Goal: Information Seeking & Learning: Learn about a topic

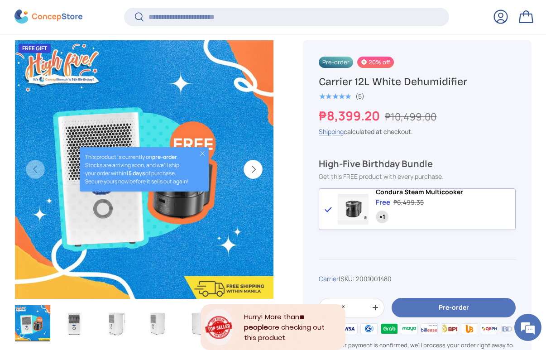
scroll to position [315, 0]
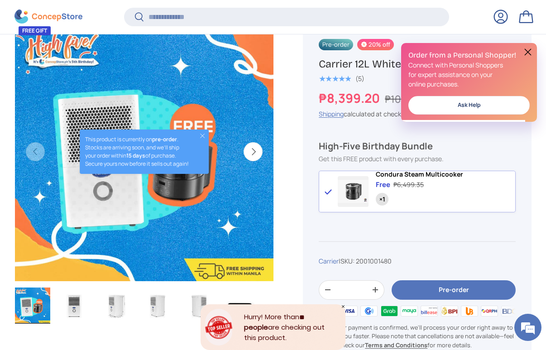
click at [256, 147] on button "Next" at bounding box center [253, 151] width 19 height 19
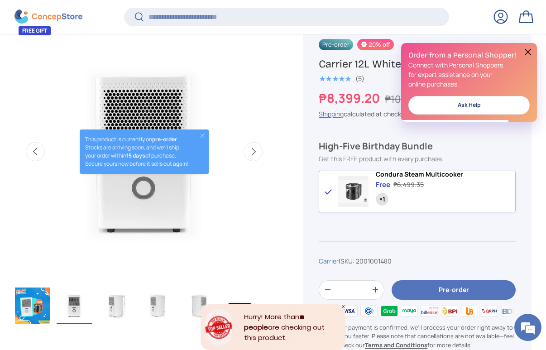
click at [256, 147] on button "Next" at bounding box center [253, 151] width 19 height 19
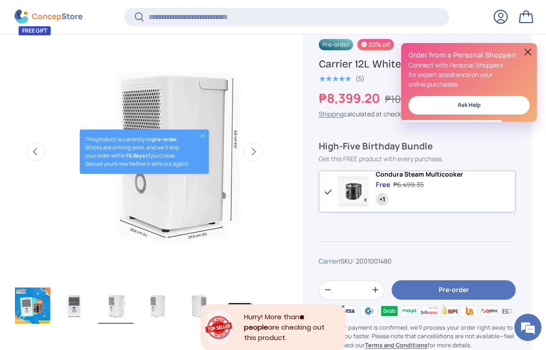
scroll to position [0, 529]
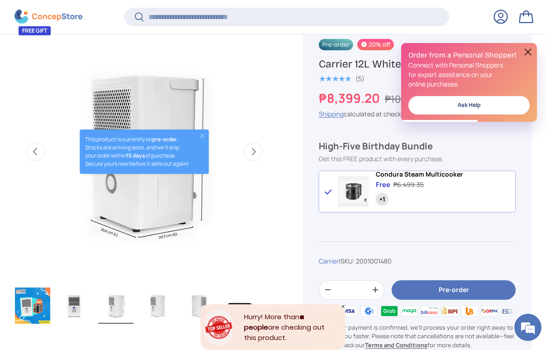
click at [256, 147] on button "Next" at bounding box center [253, 151] width 19 height 19
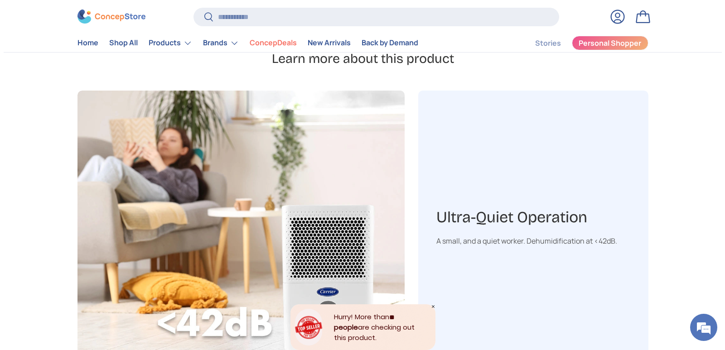
scroll to position [817, 0]
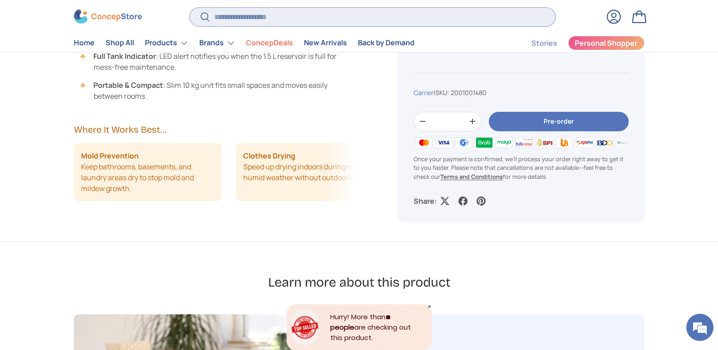
click at [253, 12] on input "Search" at bounding box center [372, 17] width 365 height 19
type input "******"
click at [190, 7] on button "Search" at bounding box center [200, 17] width 20 height 21
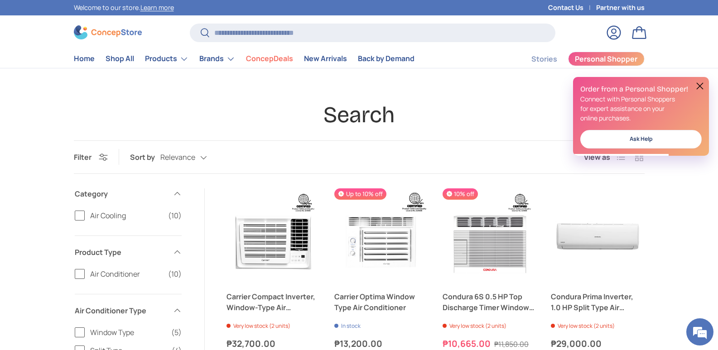
click at [702, 82] on button at bounding box center [700, 86] width 11 height 11
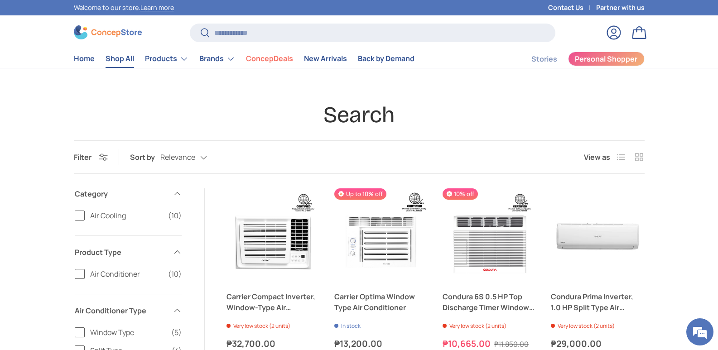
click at [116, 58] on link "Shop All" at bounding box center [120, 59] width 29 height 18
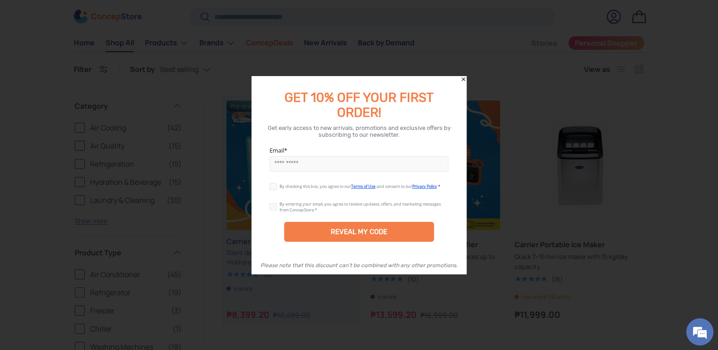
click at [465, 78] on icon "Close" at bounding box center [464, 79] width 4 height 4
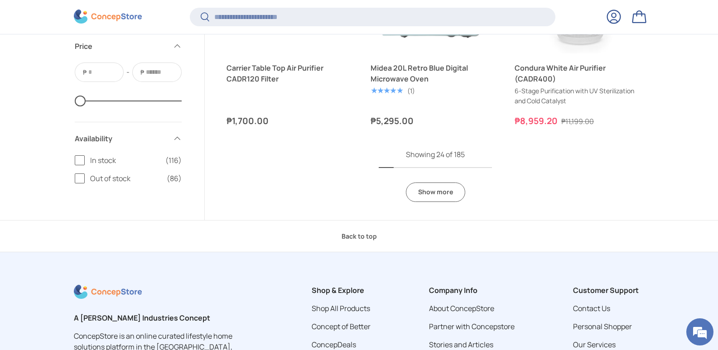
scroll to position [2083, 0]
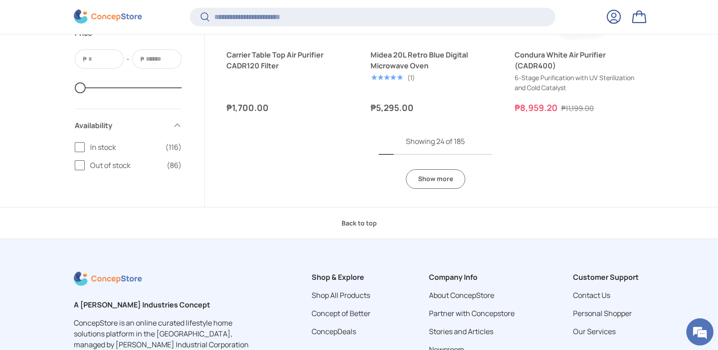
click at [430, 179] on link "Show more" at bounding box center [435, 178] width 59 height 19
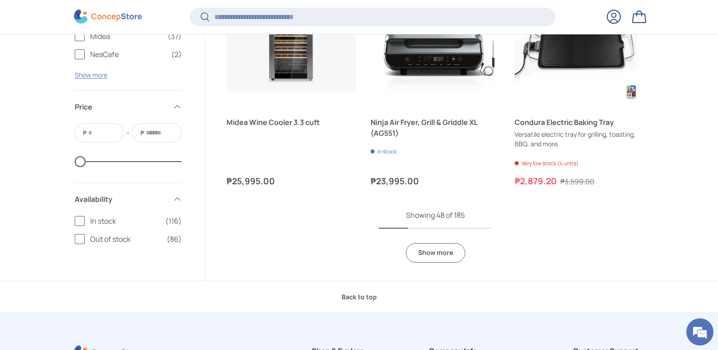
scroll to position [3895, 0]
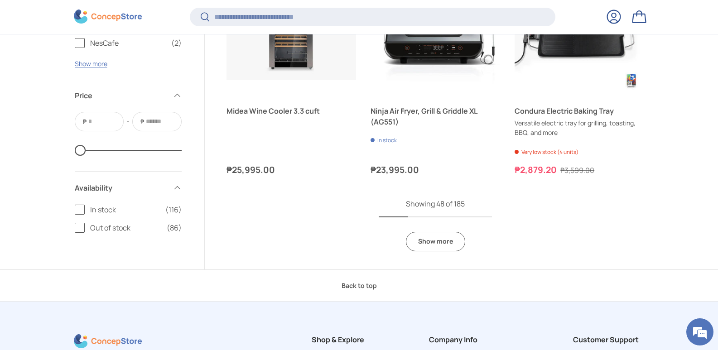
click at [439, 242] on link "Show more" at bounding box center [435, 241] width 59 height 19
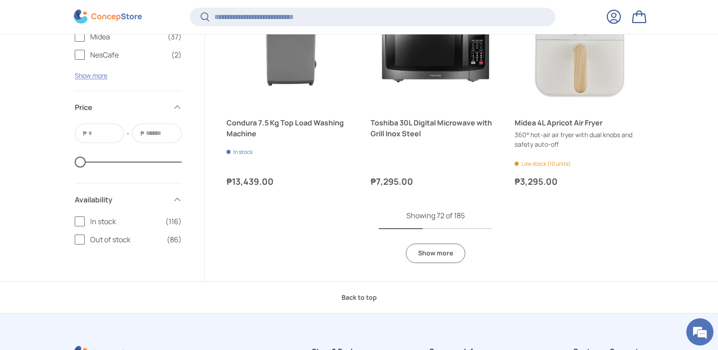
scroll to position [5799, 0]
click at [437, 252] on link "Show more" at bounding box center [435, 252] width 59 height 19
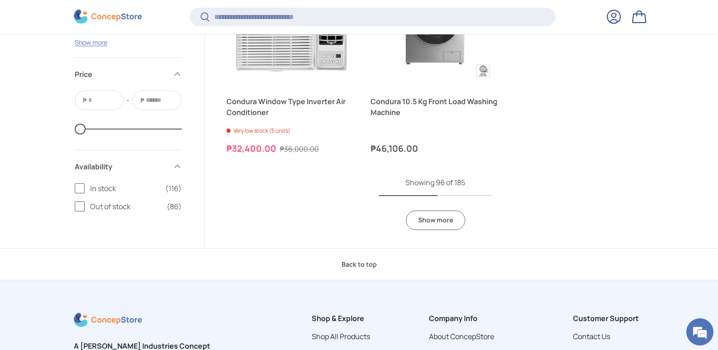
scroll to position [7702, 0]
click at [439, 218] on link "Show more" at bounding box center [435, 219] width 59 height 19
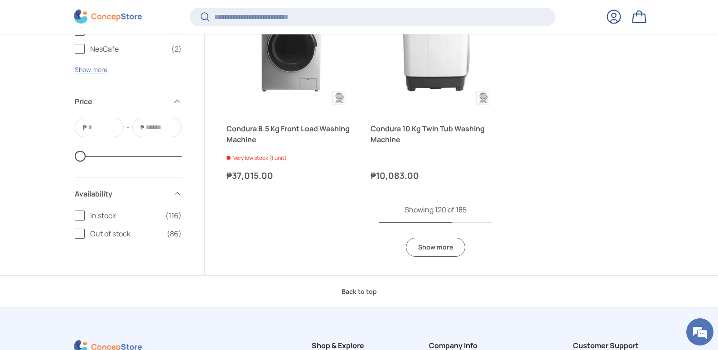
scroll to position [9514, 0]
click at [426, 242] on link "Show more" at bounding box center [435, 246] width 59 height 19
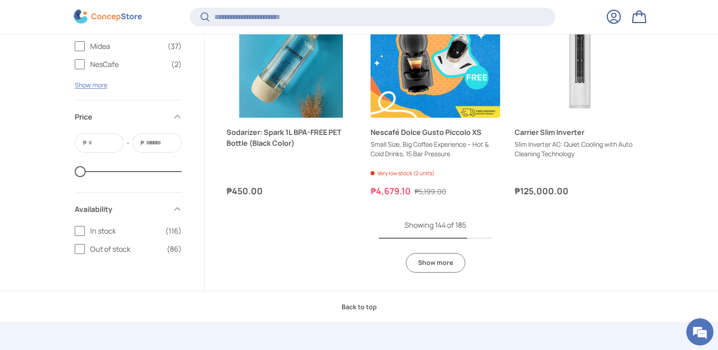
scroll to position [11146, 0]
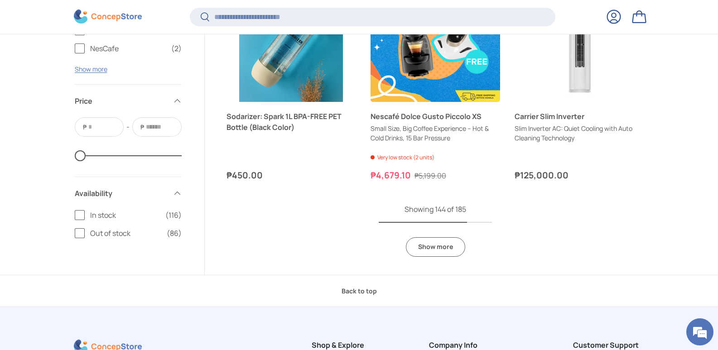
click at [442, 250] on link "Show more" at bounding box center [435, 246] width 59 height 19
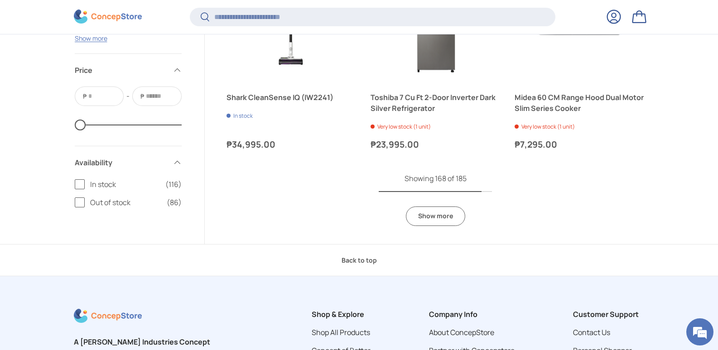
scroll to position [12822, 0]
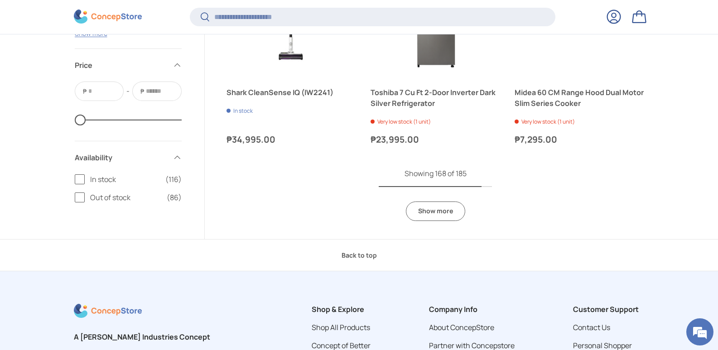
click at [433, 206] on link "Show more" at bounding box center [435, 211] width 59 height 19
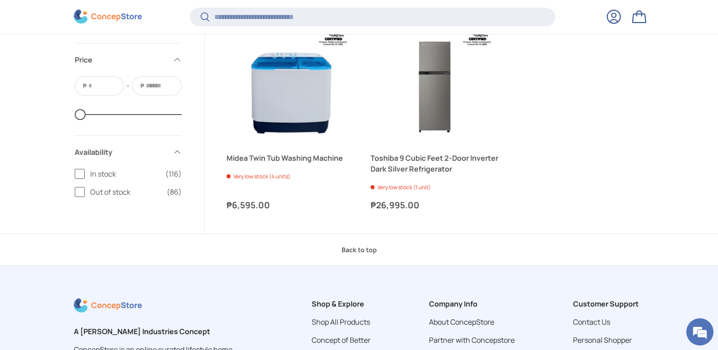
scroll to position [14136, 0]
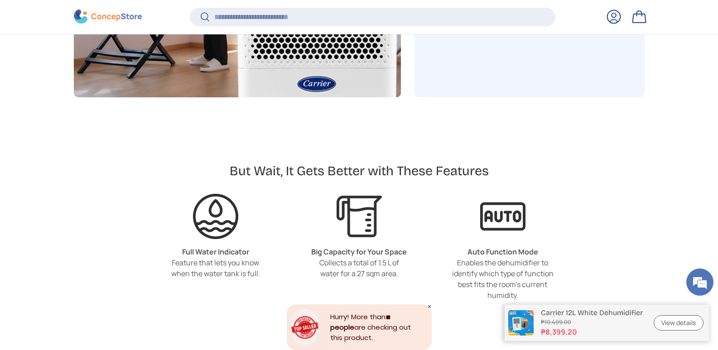
scroll to position [1992, 0]
